Goal: Task Accomplishment & Management: Use online tool/utility

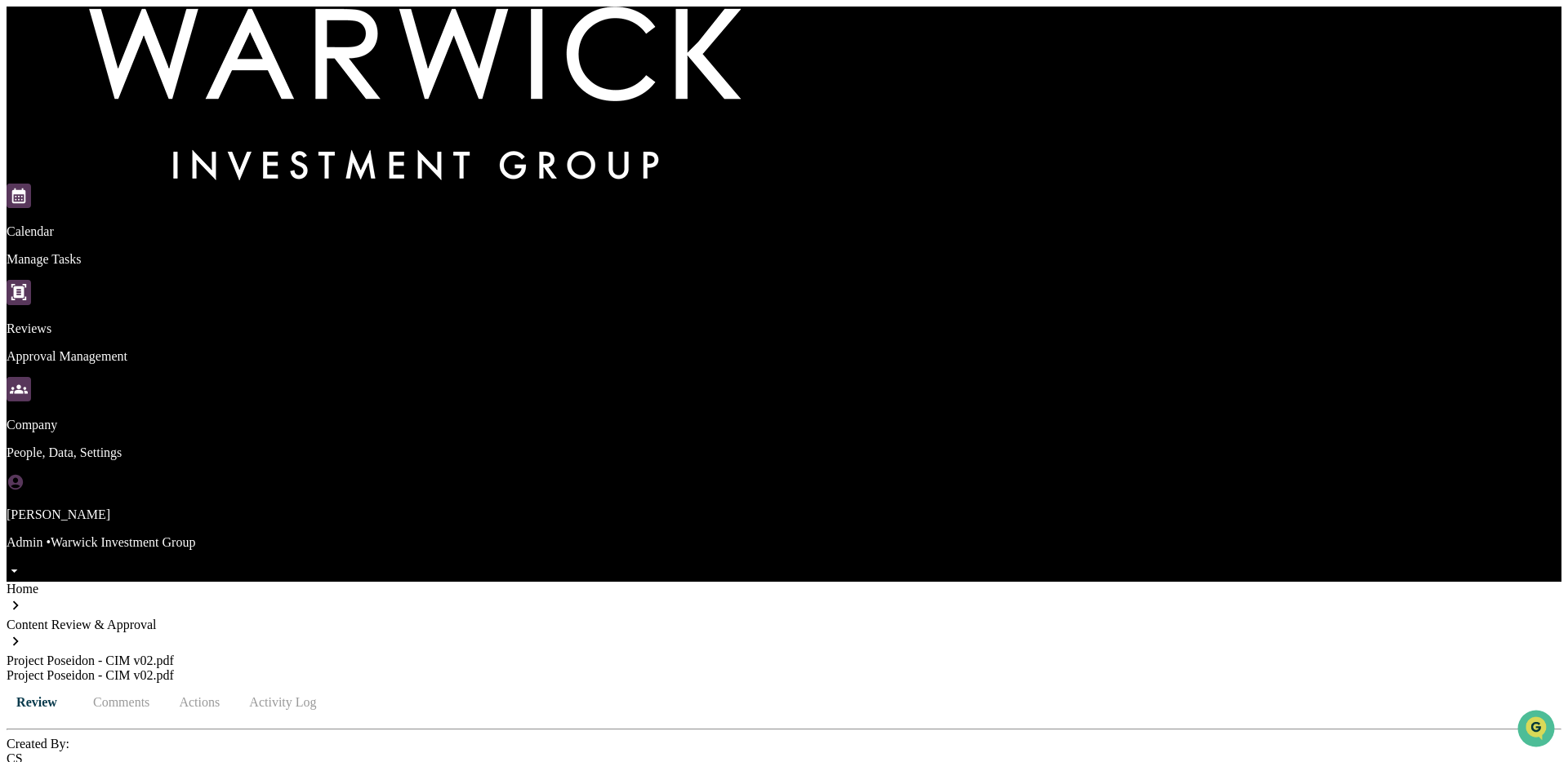
click at [236, 683] on button "Actions" at bounding box center [199, 702] width 74 height 39
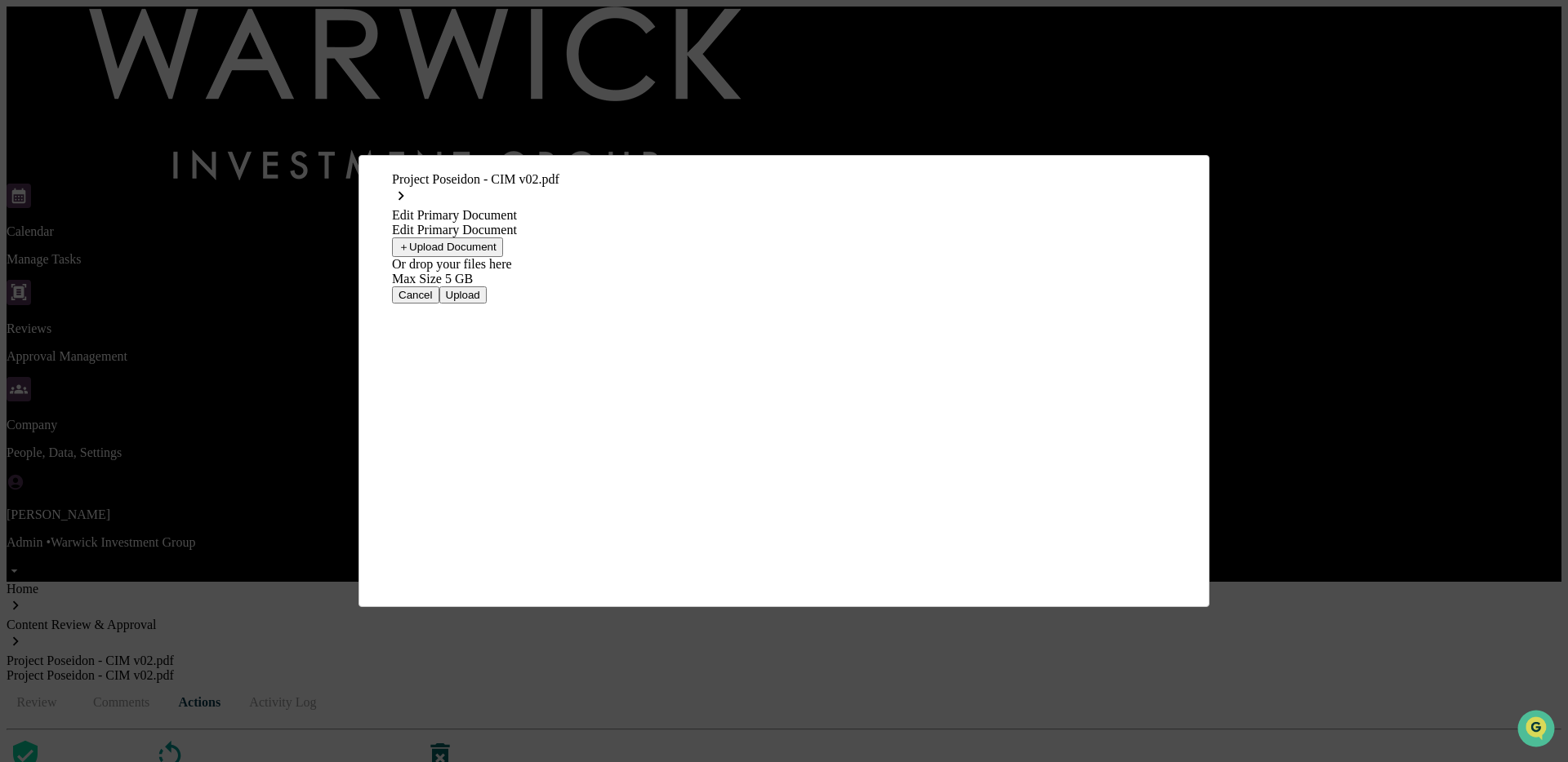
click at [503, 257] on button "＋ Upload Document" at bounding box center [447, 247] width 111 height 20
click at [487, 295] on button "Upload" at bounding box center [463, 287] width 48 height 17
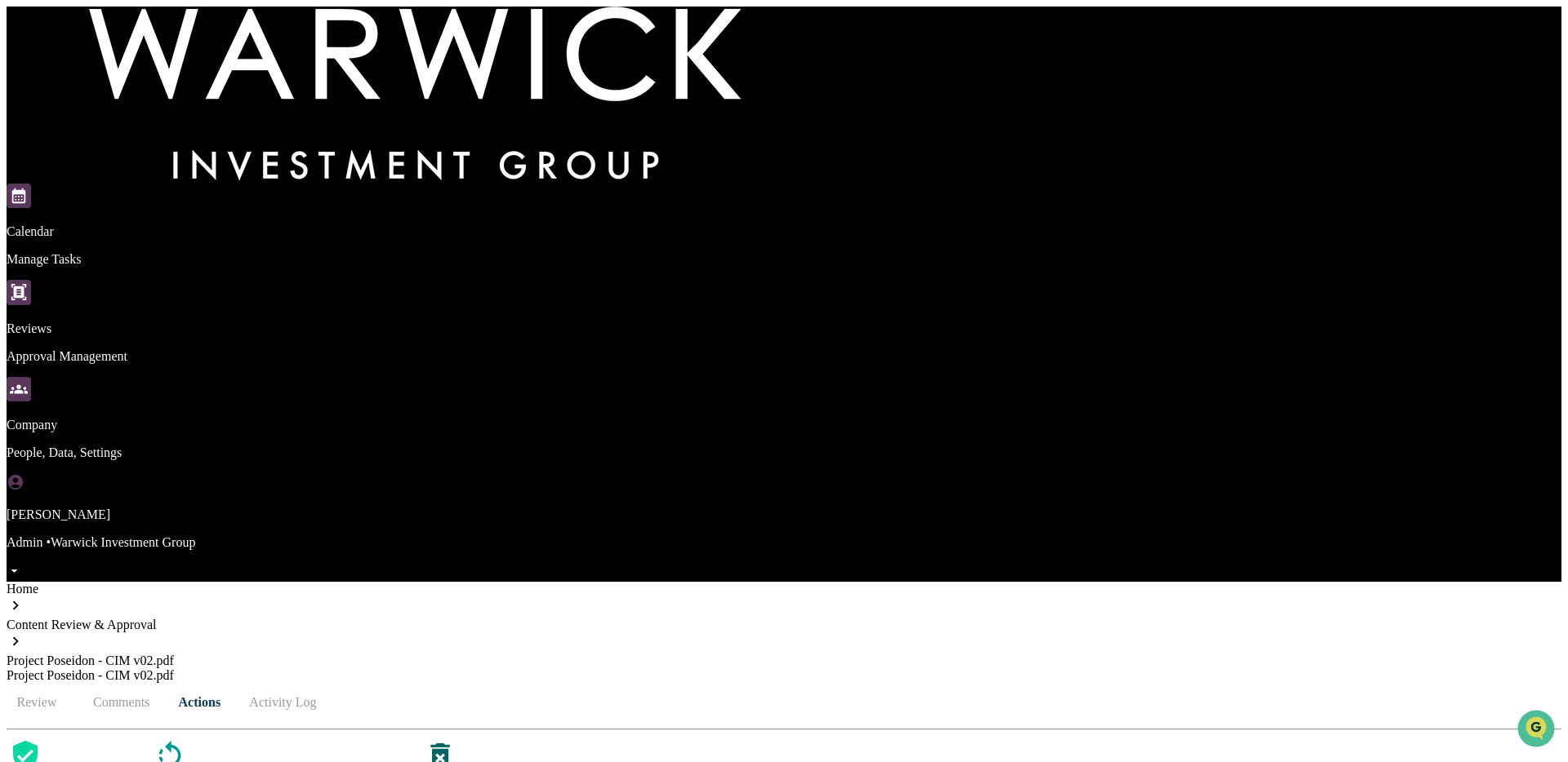
click at [80, 683] on button "Review" at bounding box center [43, 702] width 74 height 39
click at [172, 582] on div "Home" at bounding box center [784, 589] width 1555 height 15
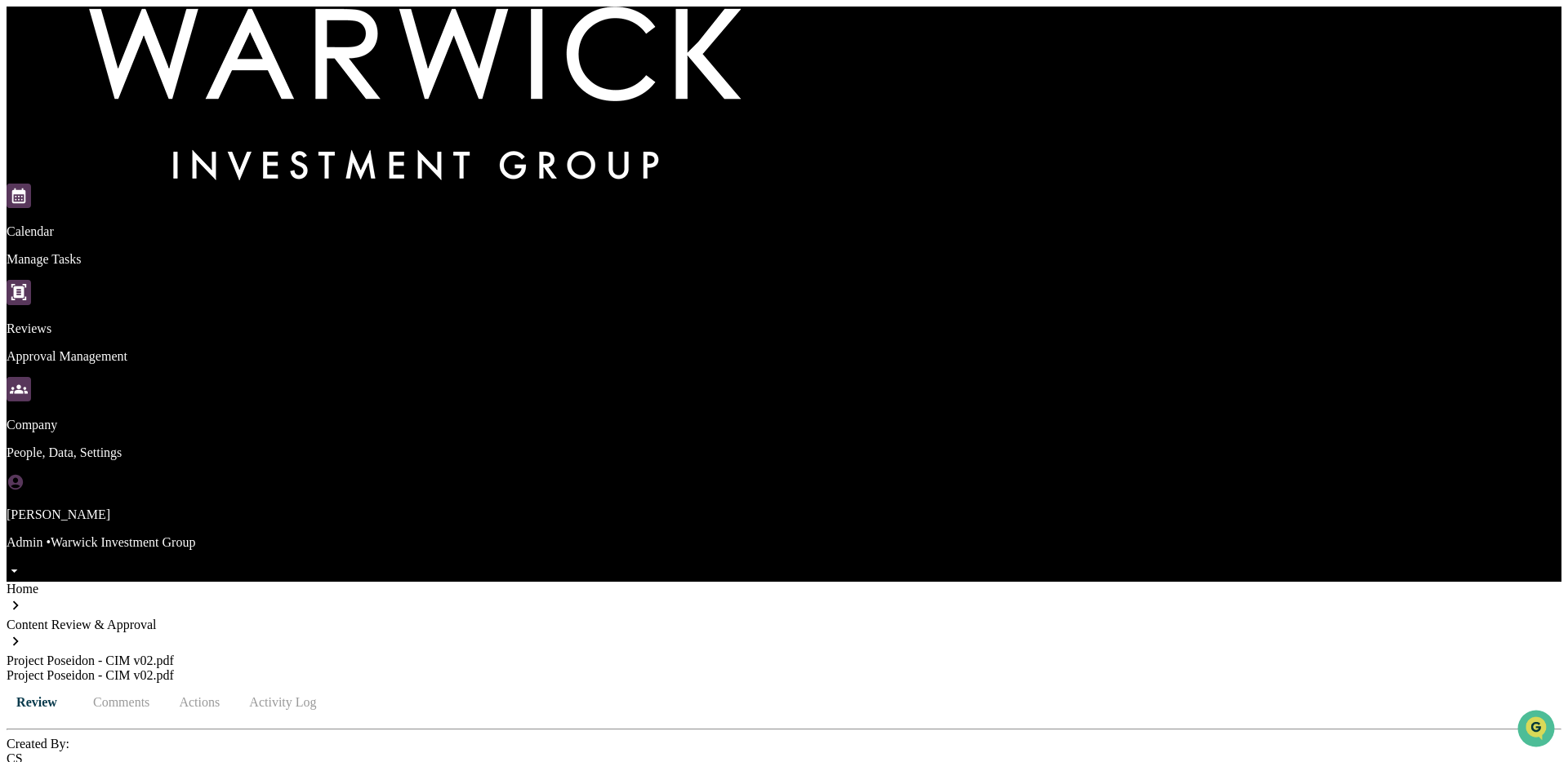
click at [236, 683] on button "Actions" at bounding box center [199, 702] width 74 height 39
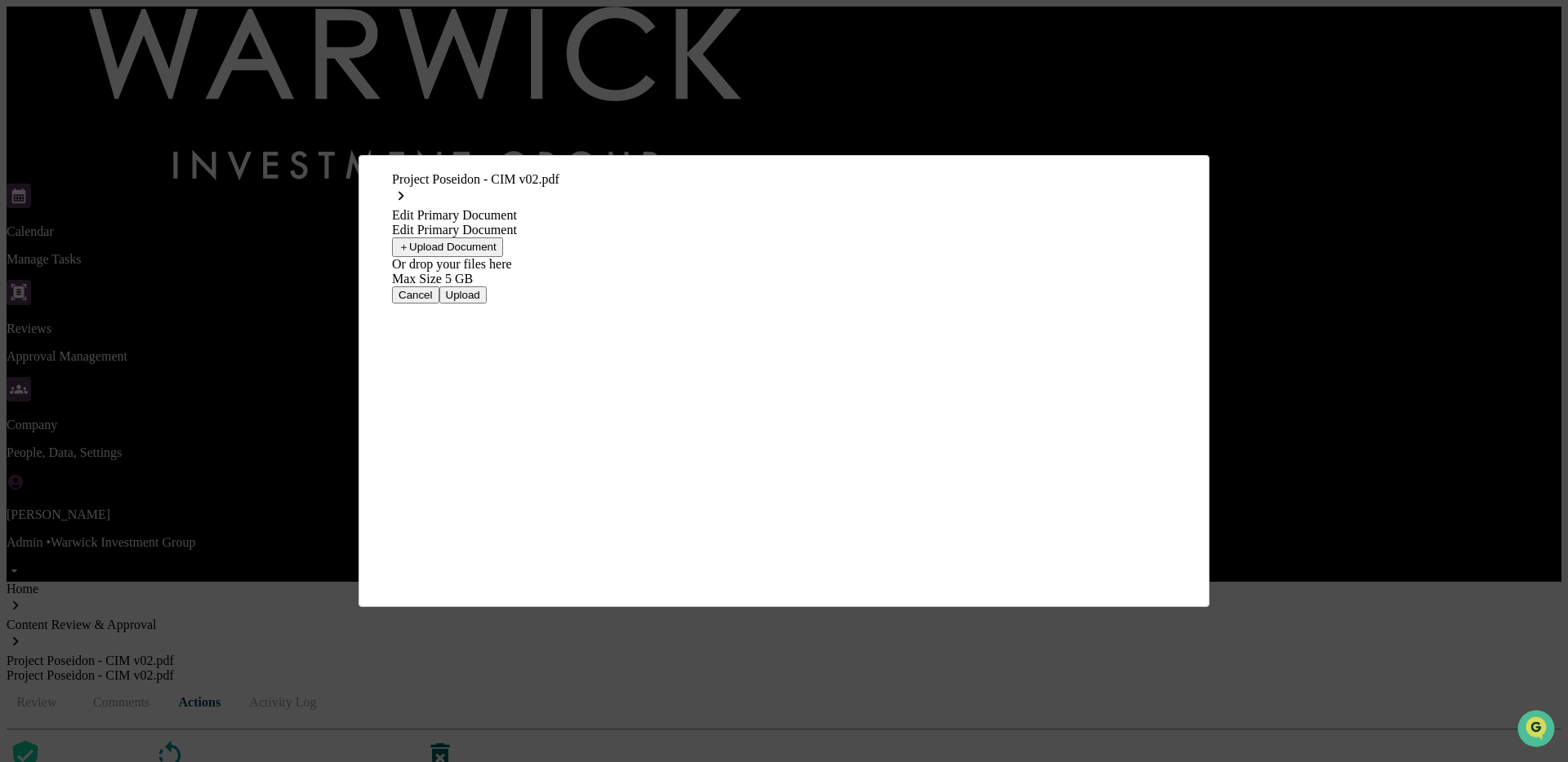
click at [503, 257] on button "＋ Upload Document" at bounding box center [447, 247] width 111 height 20
click at [487, 295] on button "Upload" at bounding box center [463, 287] width 48 height 17
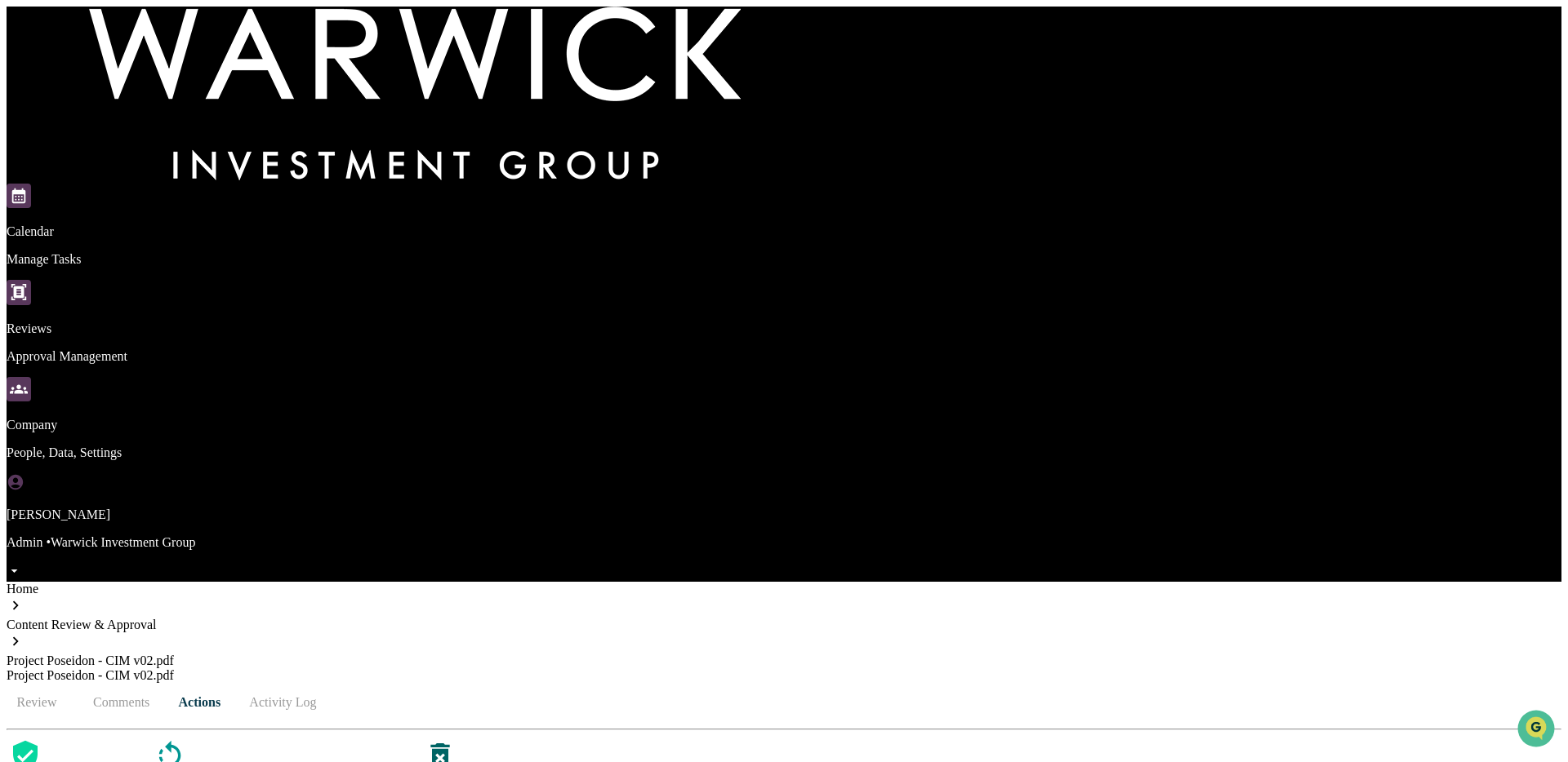
drag, startPoint x: 927, startPoint y: 481, endPoint x: 905, endPoint y: 472, distance: 23.8
click at [164, 582] on div "Home" at bounding box center [784, 589] width 1555 height 15
